Goal: Task Accomplishment & Management: Use online tool/utility

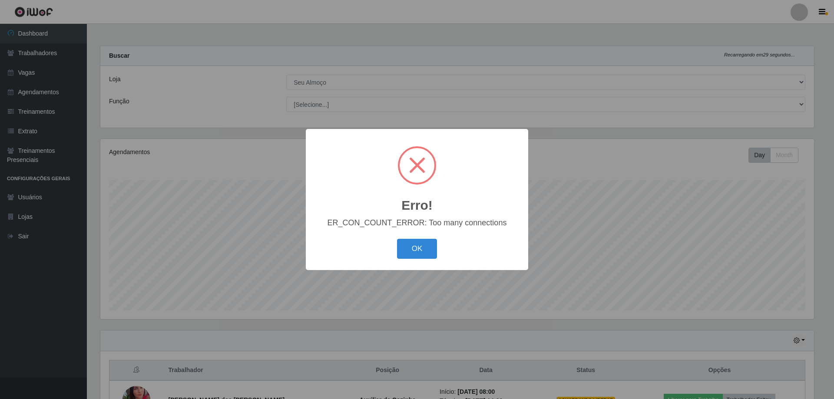
select select "431"
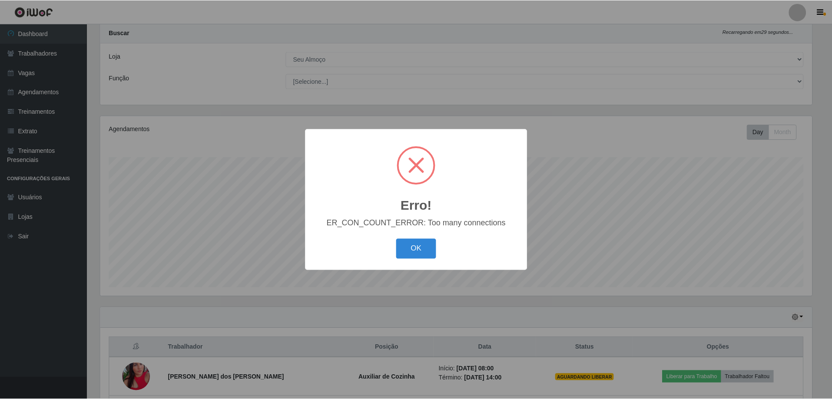
scroll to position [180, 714]
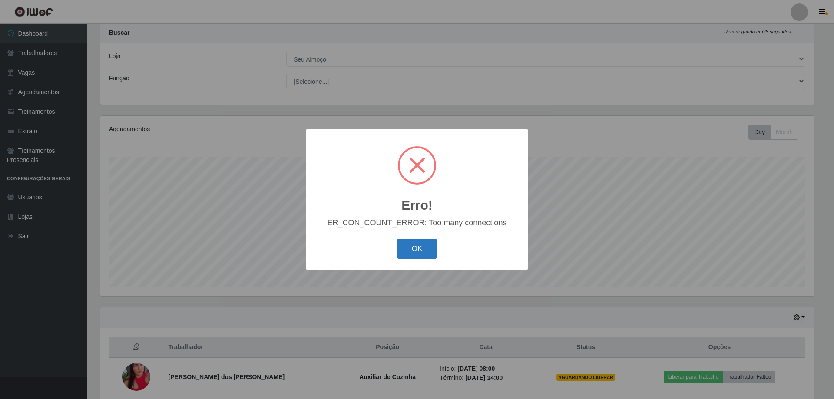
click at [434, 239] on button "OK" at bounding box center [417, 249] width 40 height 20
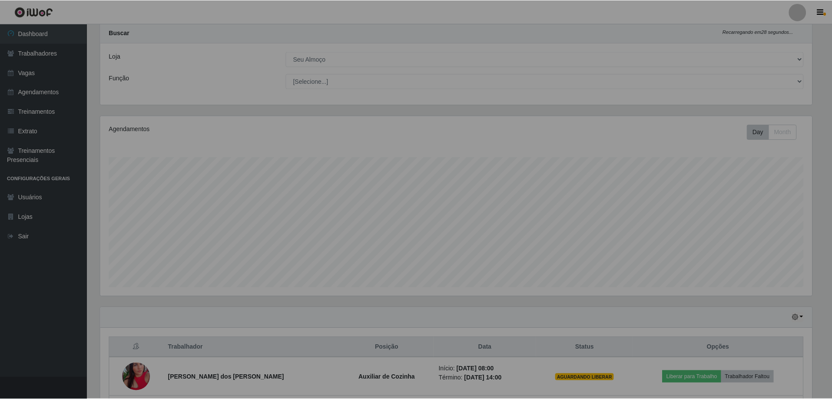
scroll to position [180, 718]
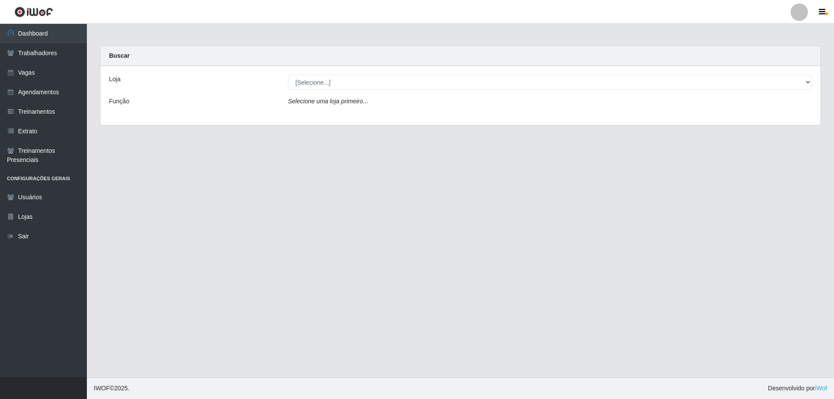
click at [397, 68] on div "Loja [Selecione...] Seu Almoço Função Selecione uma loja primeiro..." at bounding box center [460, 95] width 720 height 59
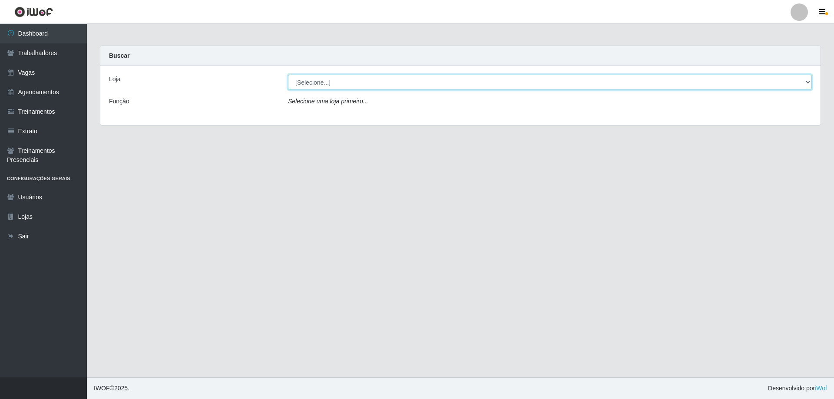
drag, startPoint x: 398, startPoint y: 81, endPoint x: 397, endPoint y: 87, distance: 6.2
click at [398, 81] on select "[Selecione...] Seu Almoço" at bounding box center [550, 82] width 524 height 15
select select "431"
click at [288, 75] on select "[Selecione...] Seu Almoço" at bounding box center [550, 82] width 524 height 15
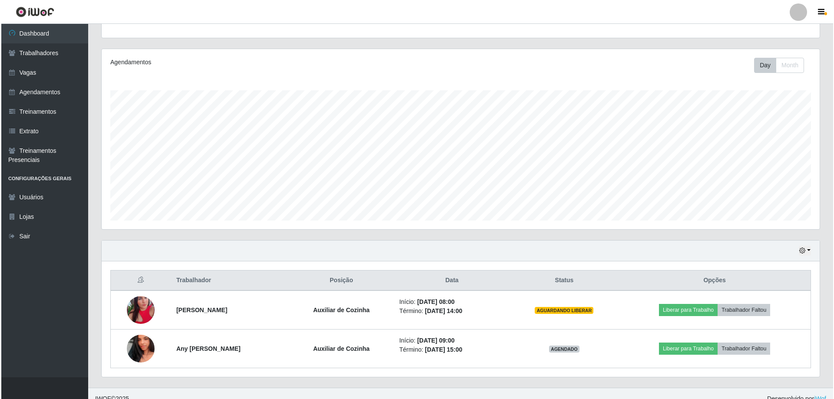
scroll to position [100, 0]
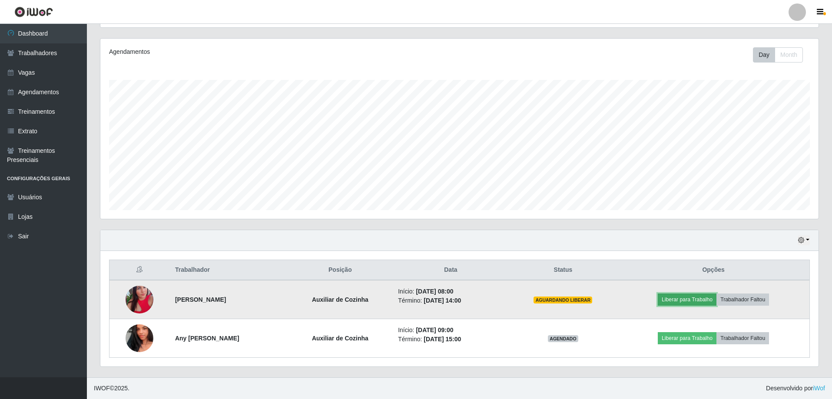
click at [692, 301] on button "Liberar para Trabalho" at bounding box center [687, 300] width 59 height 12
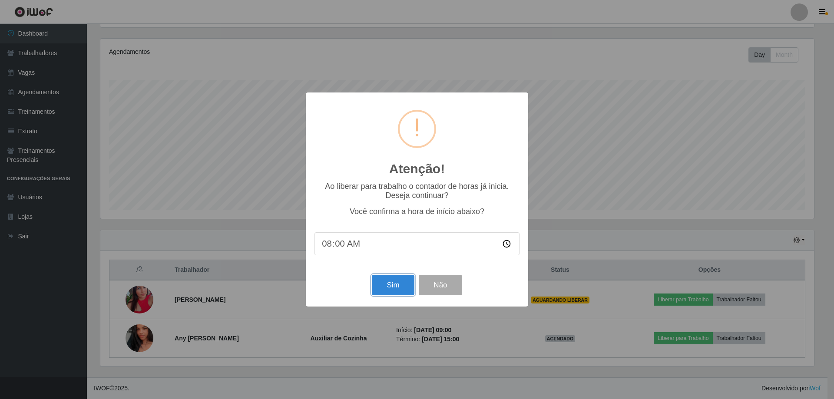
drag, startPoint x: 379, startPoint y: 289, endPoint x: 378, endPoint y: 281, distance: 7.8
click at [379, 289] on button "Sim" at bounding box center [393, 285] width 42 height 20
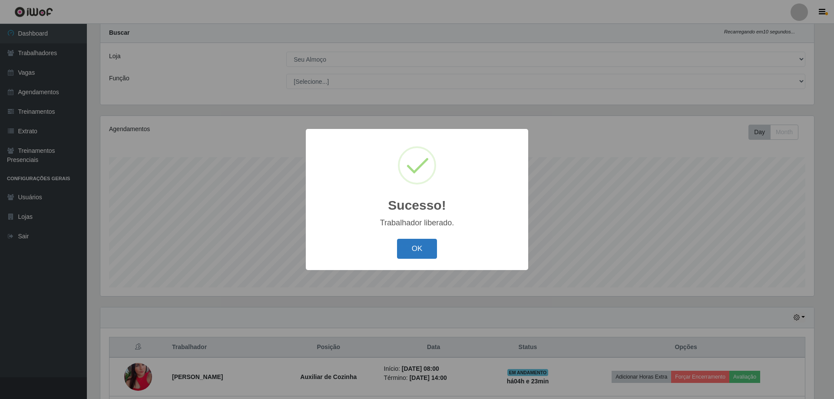
drag, startPoint x: 404, startPoint y: 245, endPoint x: 379, endPoint y: 189, distance: 61.0
click at [405, 245] on button "OK" at bounding box center [417, 249] width 40 height 20
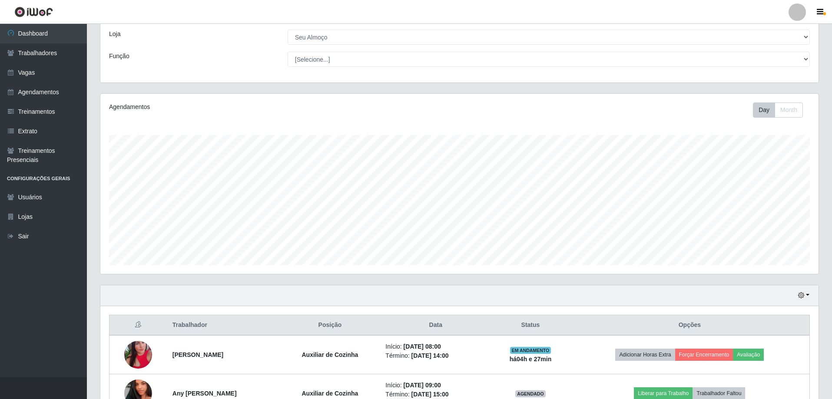
scroll to position [100, 0]
